Goal: Information Seeking & Learning: Compare options

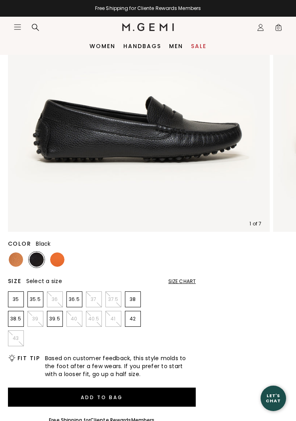
scroll to position [145, 0]
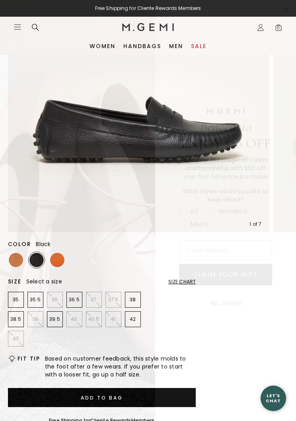
click at [288, 11] on circle "Close dialog" at bounding box center [285, 10] width 13 height 13
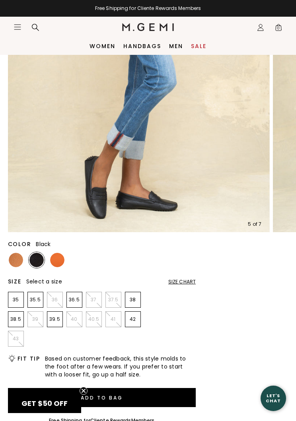
click at [100, 202] on img at bounding box center [139, 102] width 262 height 262
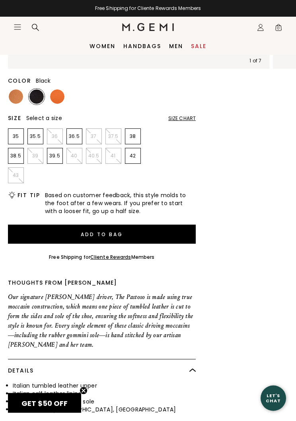
scroll to position [307, 0]
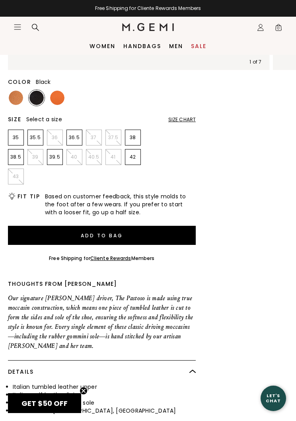
click at [15, 94] on img at bounding box center [16, 98] width 14 height 14
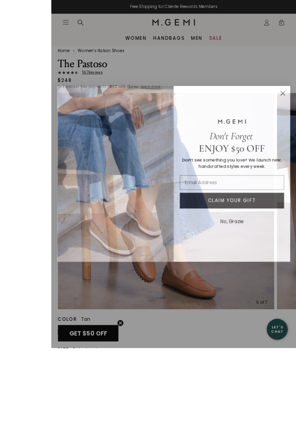
scroll to position [89, 0]
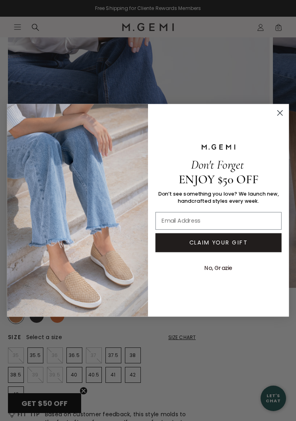
click at [278, 115] on icon "Close dialog" at bounding box center [279, 113] width 5 height 5
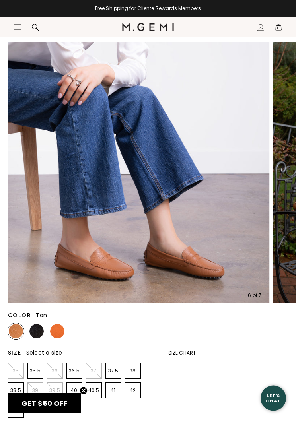
scroll to position [0, 0]
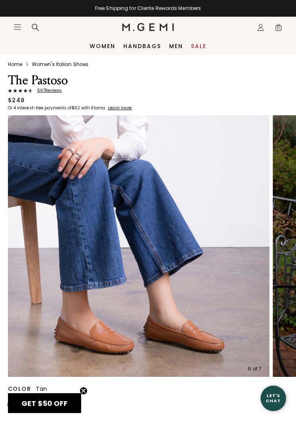
click at [19, 23] on icon "Icons/20x20/hamburger@2x" at bounding box center [18, 27] width 8 height 8
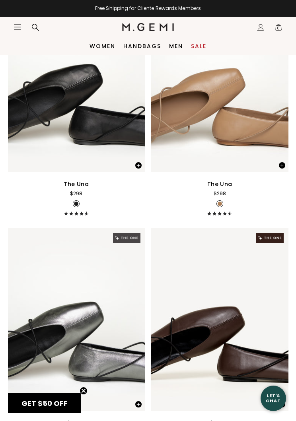
scroll to position [3728, 0]
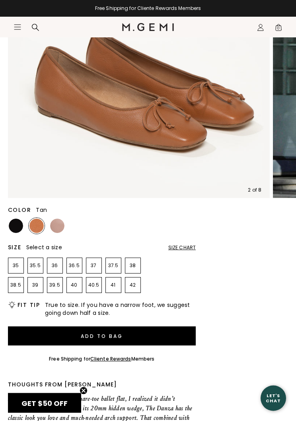
scroll to position [185, 0]
click at [17, 224] on img at bounding box center [16, 226] width 14 height 14
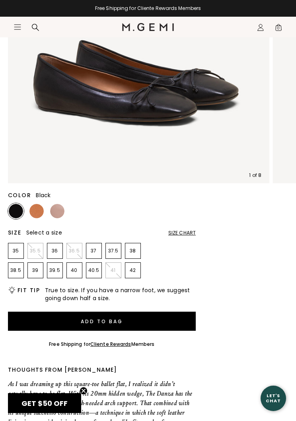
scroll to position [206, 0]
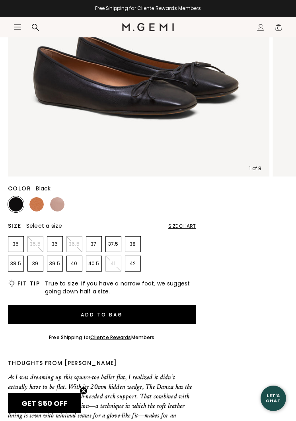
click at [37, 206] on img at bounding box center [36, 204] width 14 height 14
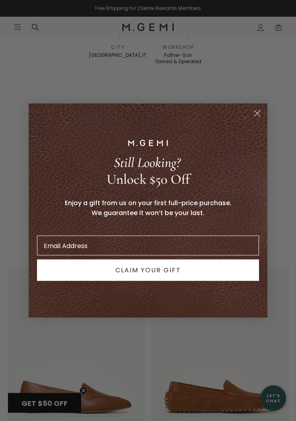
scroll to position [1192, 0]
click at [257, 116] on icon "Close dialog" at bounding box center [257, 114] width 6 height 6
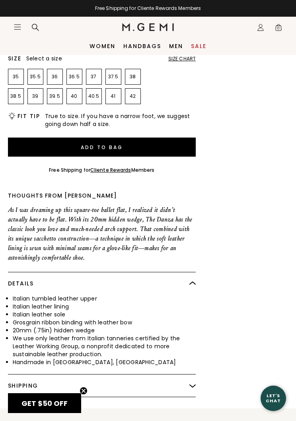
scroll to position [338, 0]
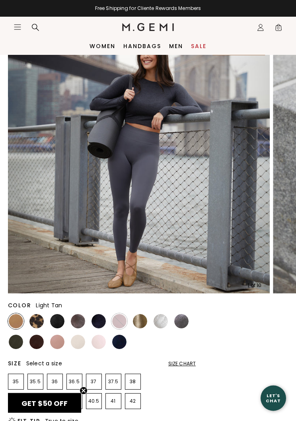
scroll to position [83, 0]
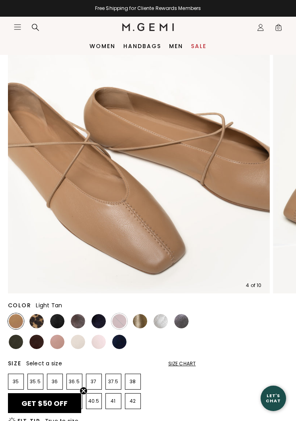
click at [41, 342] on img at bounding box center [36, 342] width 14 height 14
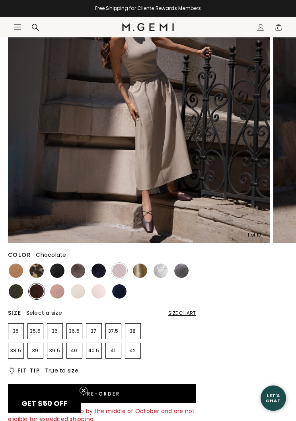
scroll to position [134, 0]
click at [56, 269] on img at bounding box center [57, 271] width 14 height 14
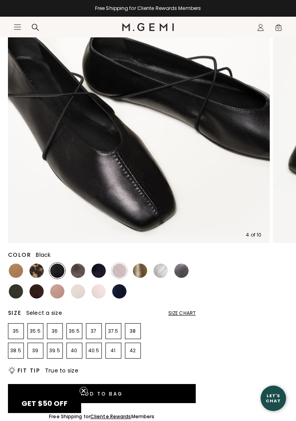
click at [179, 421] on div "Free Shipping for Cliente Rewards Members" at bounding box center [102, 416] width 188 height 19
